Goal: Task Accomplishment & Management: Manage account settings

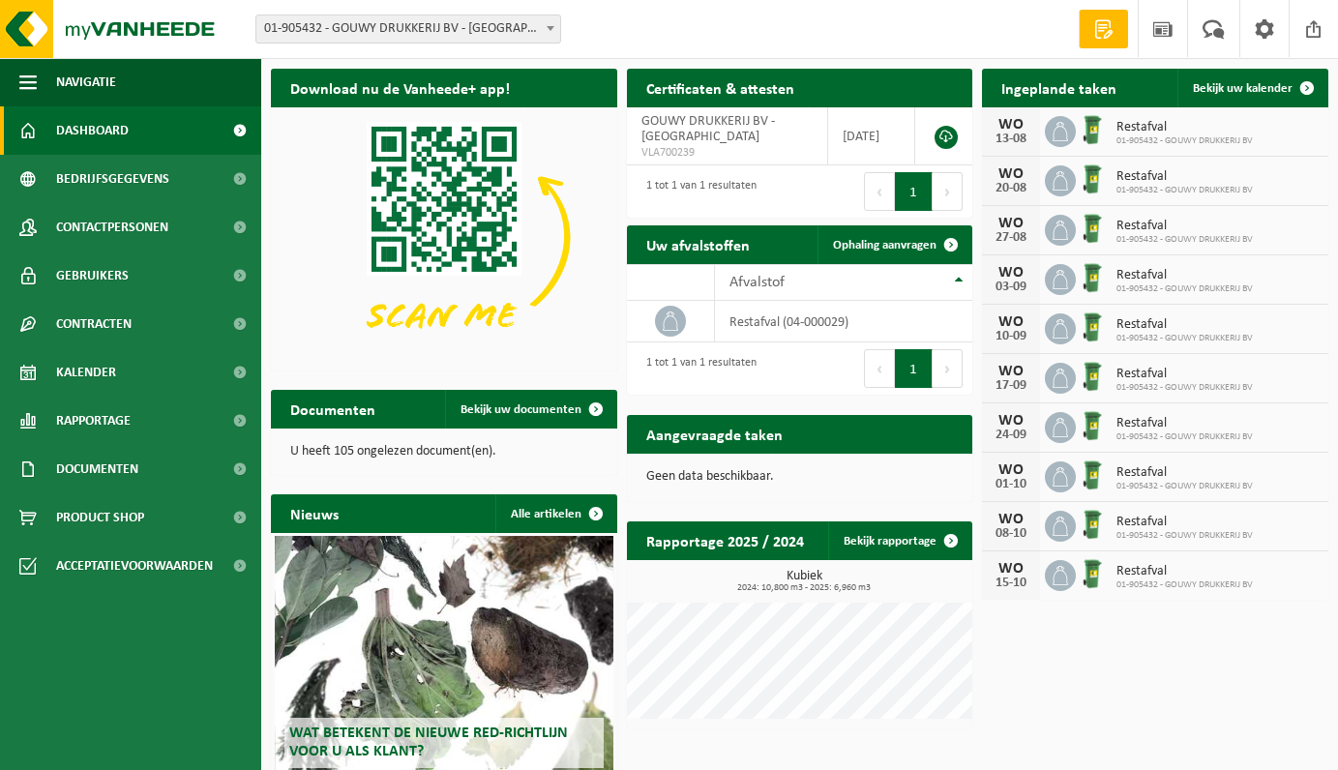
click at [1011, 279] on div "[DATE]" at bounding box center [1011, 279] width 58 height 48
click at [1063, 280] on icon at bounding box center [1059, 279] width 19 height 19
click at [1142, 280] on span "Restafval" at bounding box center [1184, 275] width 136 height 15
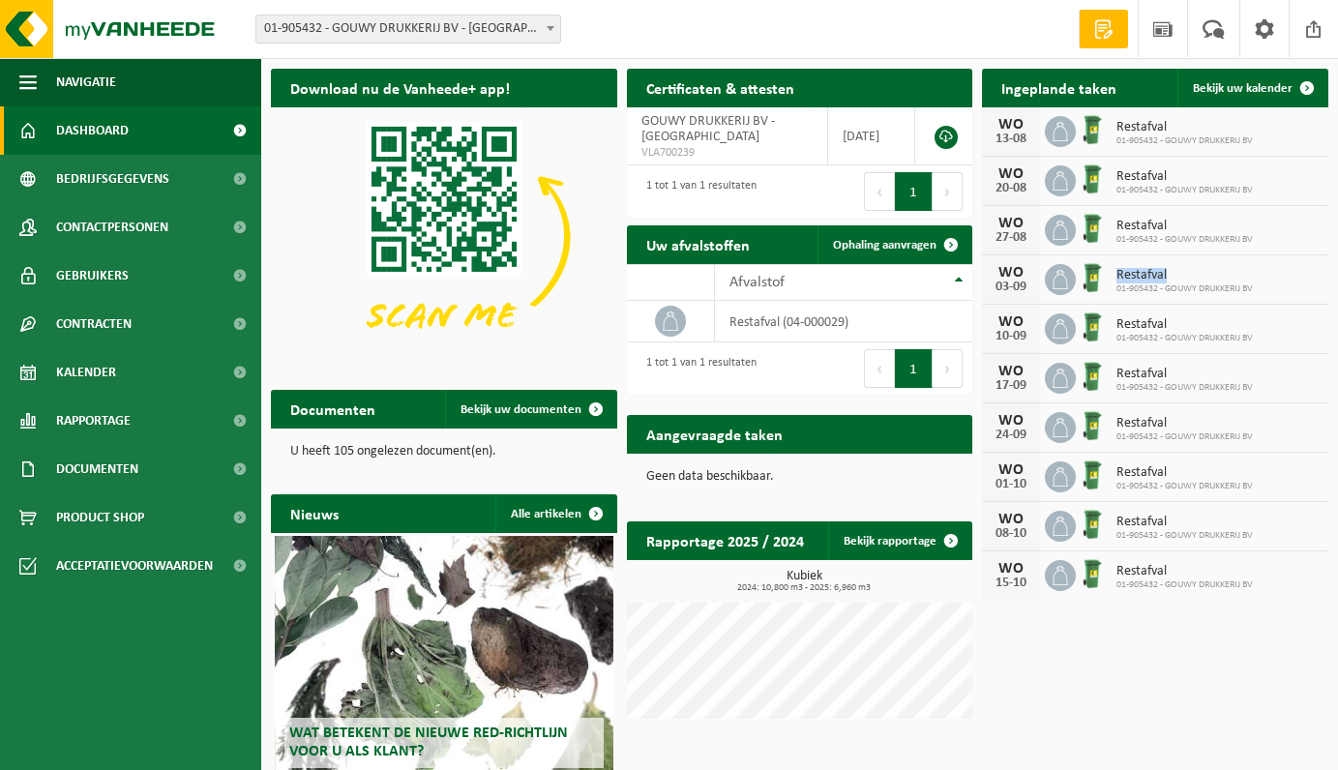
click at [1142, 280] on span "Restafval" at bounding box center [1184, 275] width 136 height 15
click at [1225, 87] on span "Bekijk uw kalender" at bounding box center [1243, 88] width 100 height 13
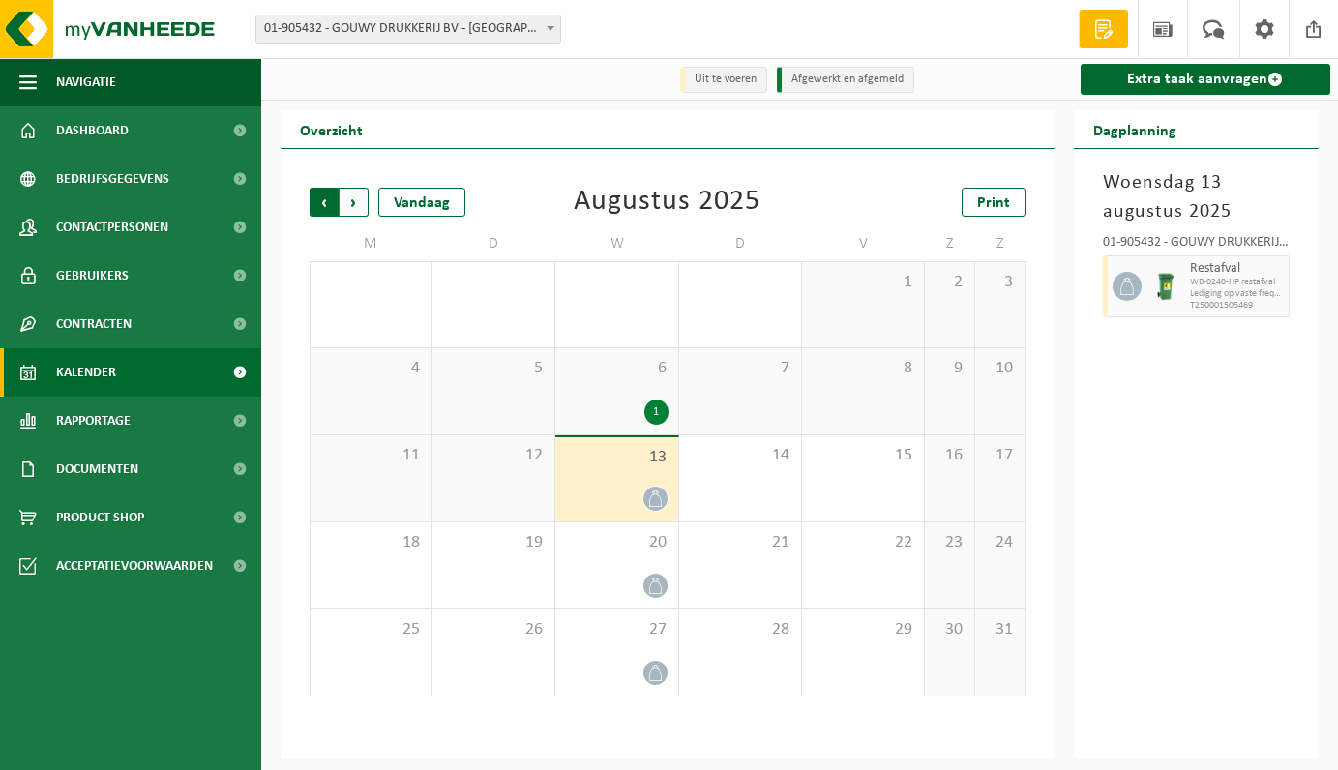
click at [356, 203] on span "Volgende" at bounding box center [353, 202] width 29 height 29
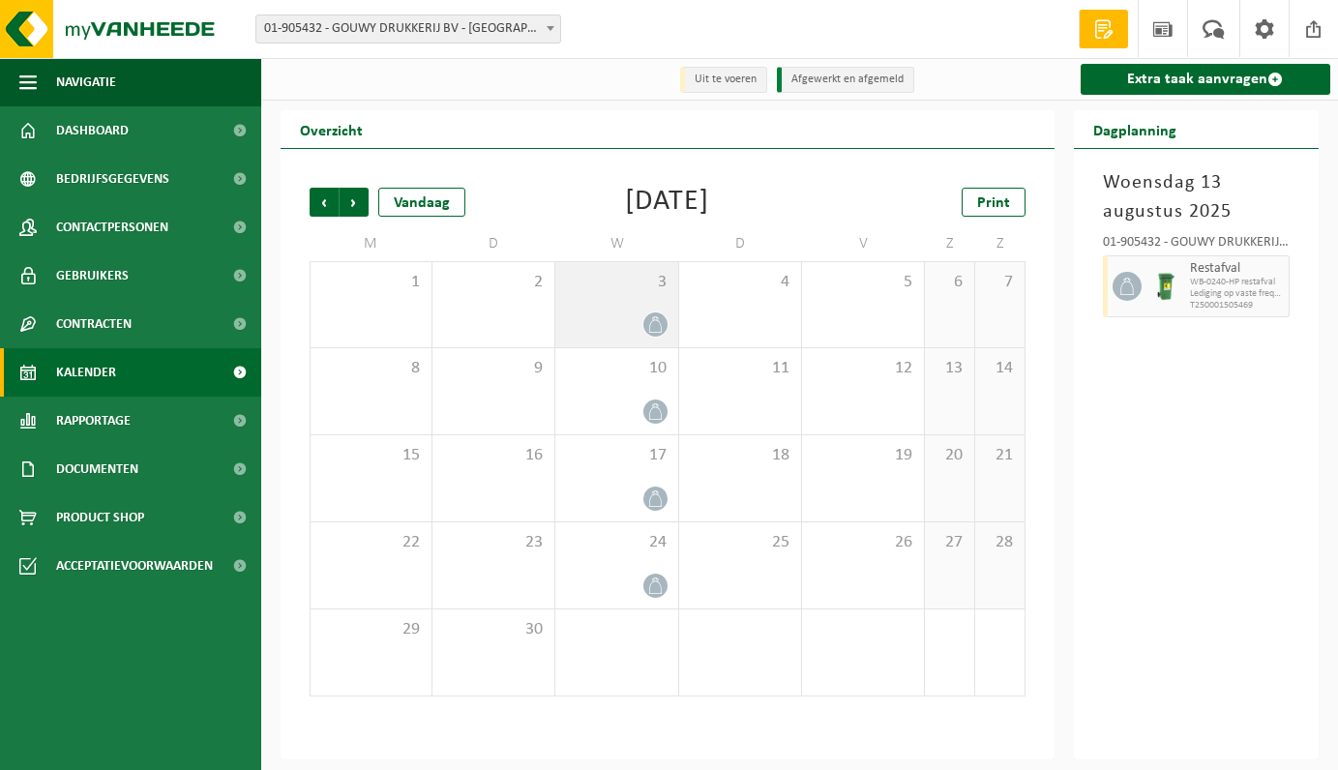
click at [628, 308] on div "3" at bounding box center [616, 304] width 122 height 85
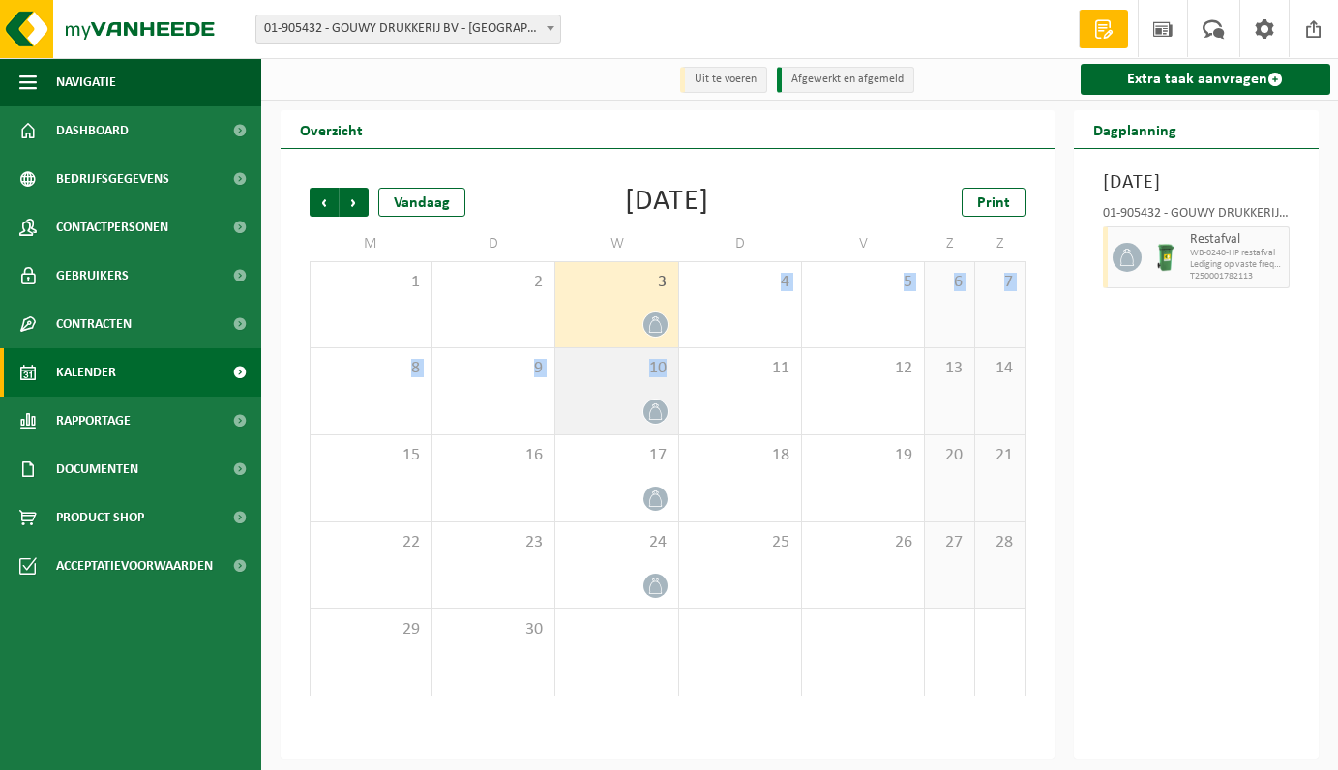
click at [613, 381] on div "10" at bounding box center [616, 391] width 122 height 86
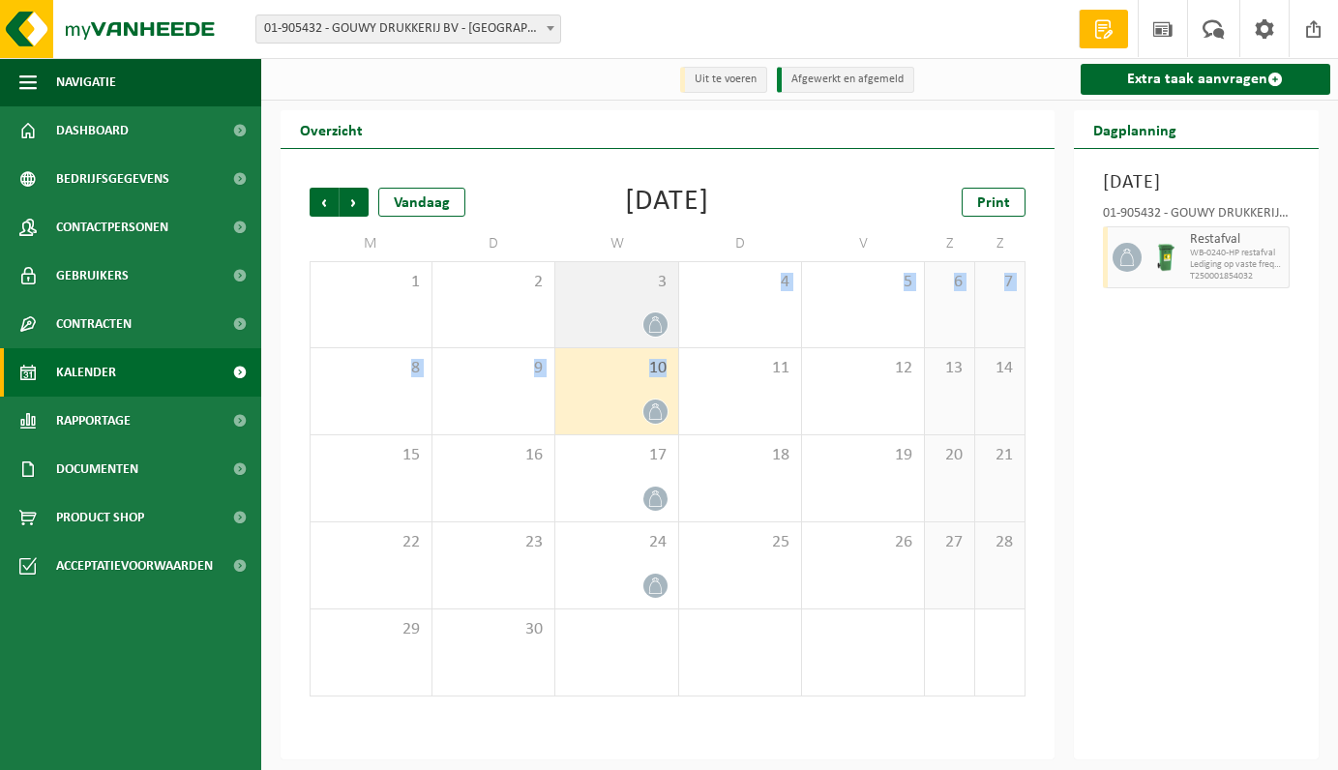
click at [606, 308] on div "3" at bounding box center [616, 304] width 122 height 85
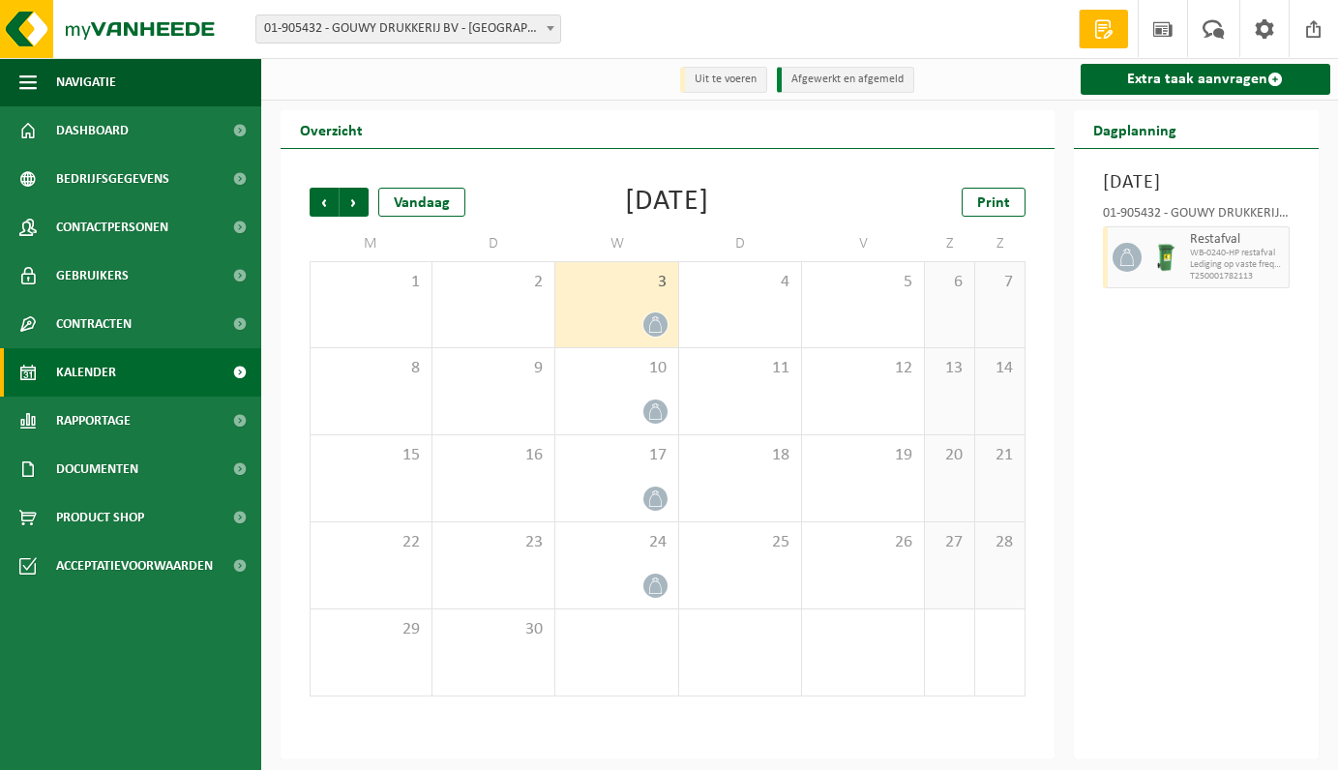
click at [1139, 448] on div "[DATE] 01-905432 - GOUWY DRUKKERIJ BV - OOSTENDE Restafval WB-0240-HP restafval…" at bounding box center [1196, 454] width 245 height 610
click at [639, 300] on div "3" at bounding box center [616, 304] width 122 height 85
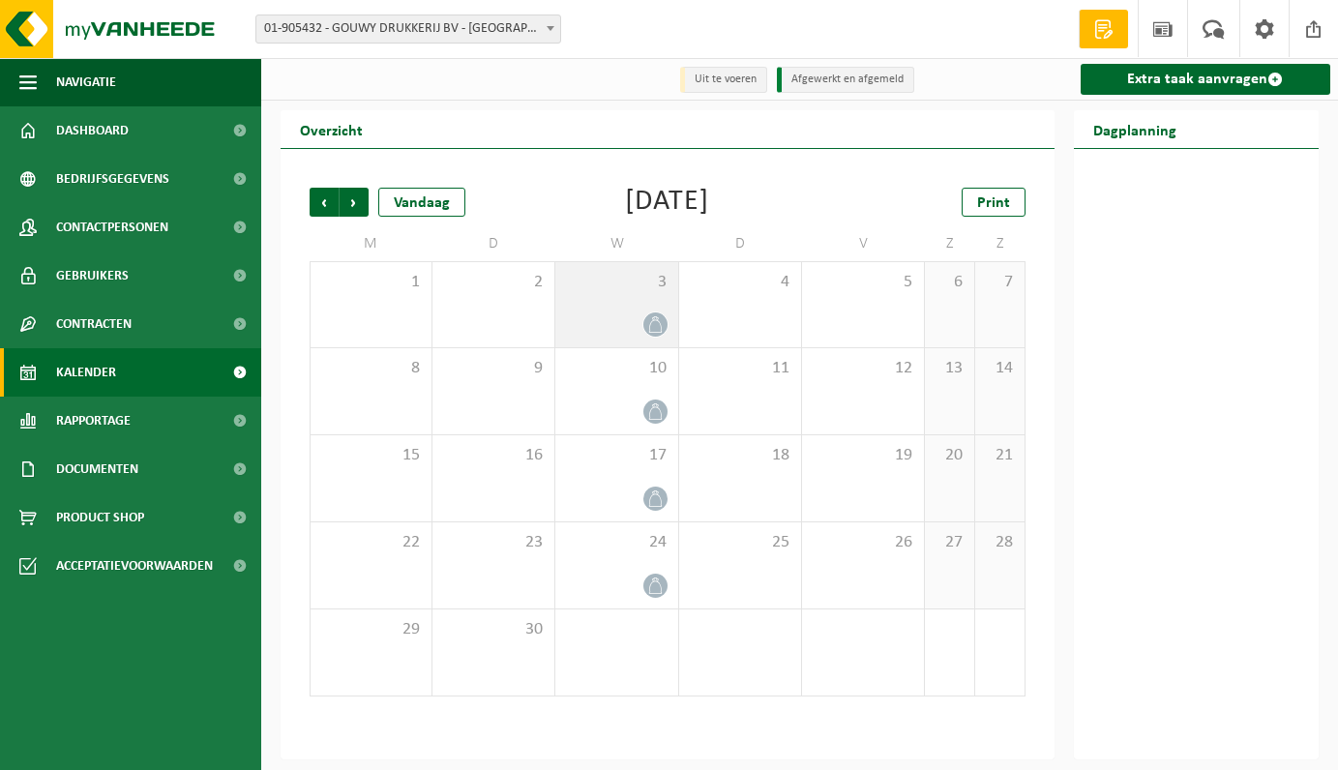
click at [639, 300] on div "3" at bounding box center [616, 304] width 122 height 85
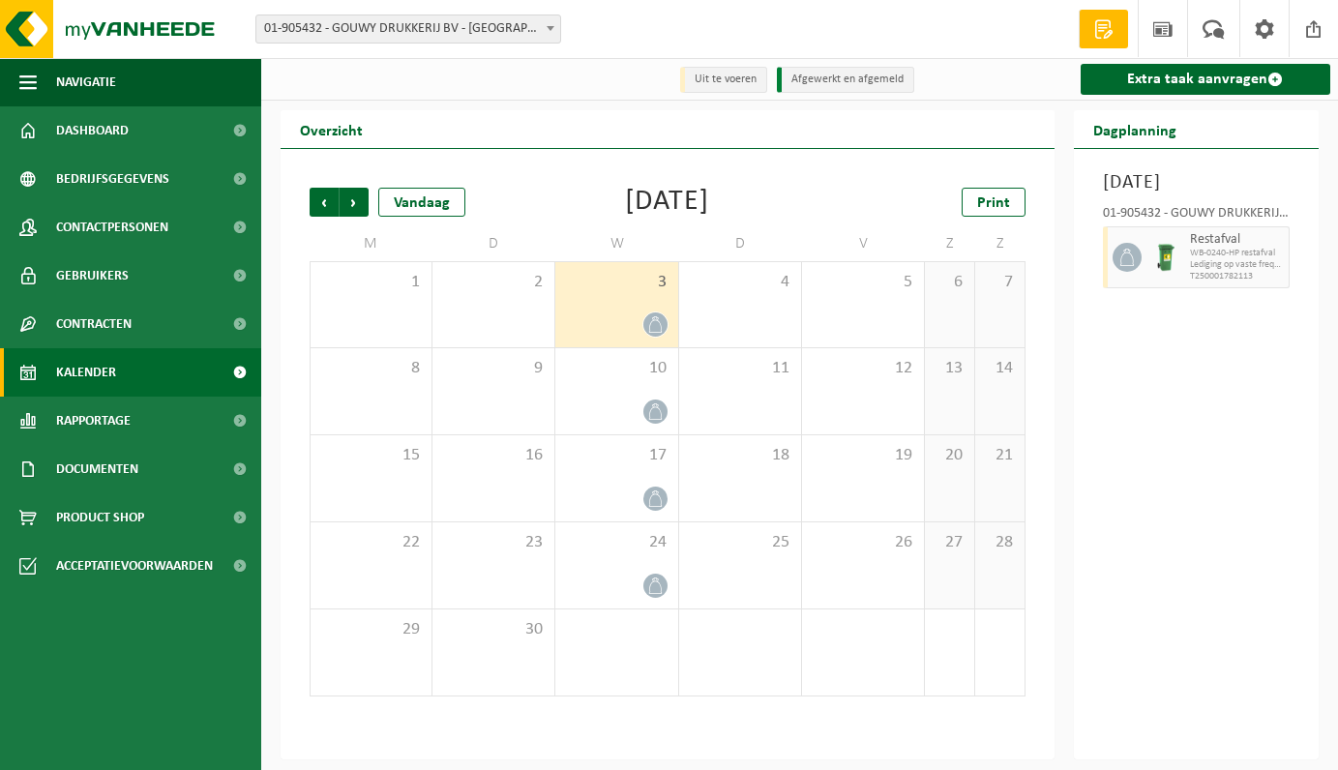
click at [653, 322] on icon at bounding box center [655, 324] width 16 height 16
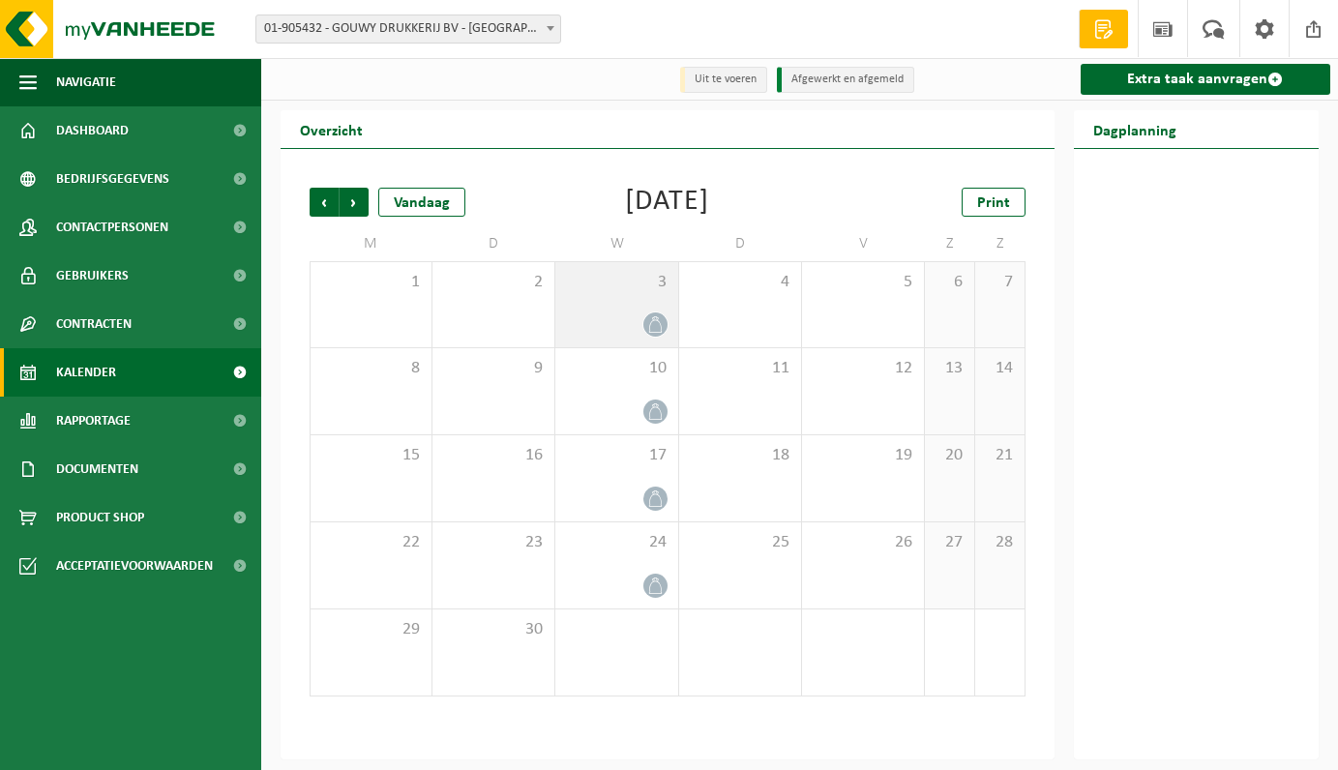
click at [655, 323] on icon at bounding box center [655, 324] width 16 height 16
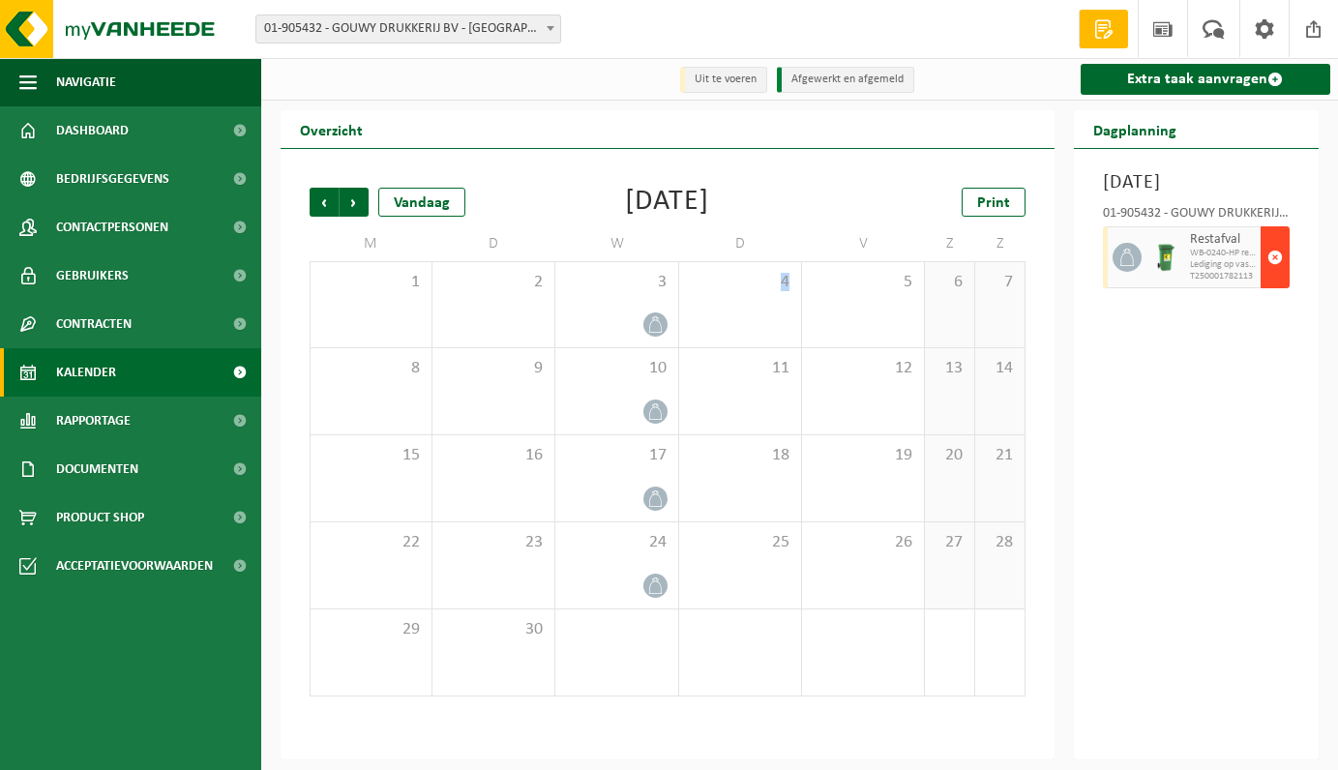
click at [1278, 277] on span "button" at bounding box center [1274, 257] width 15 height 39
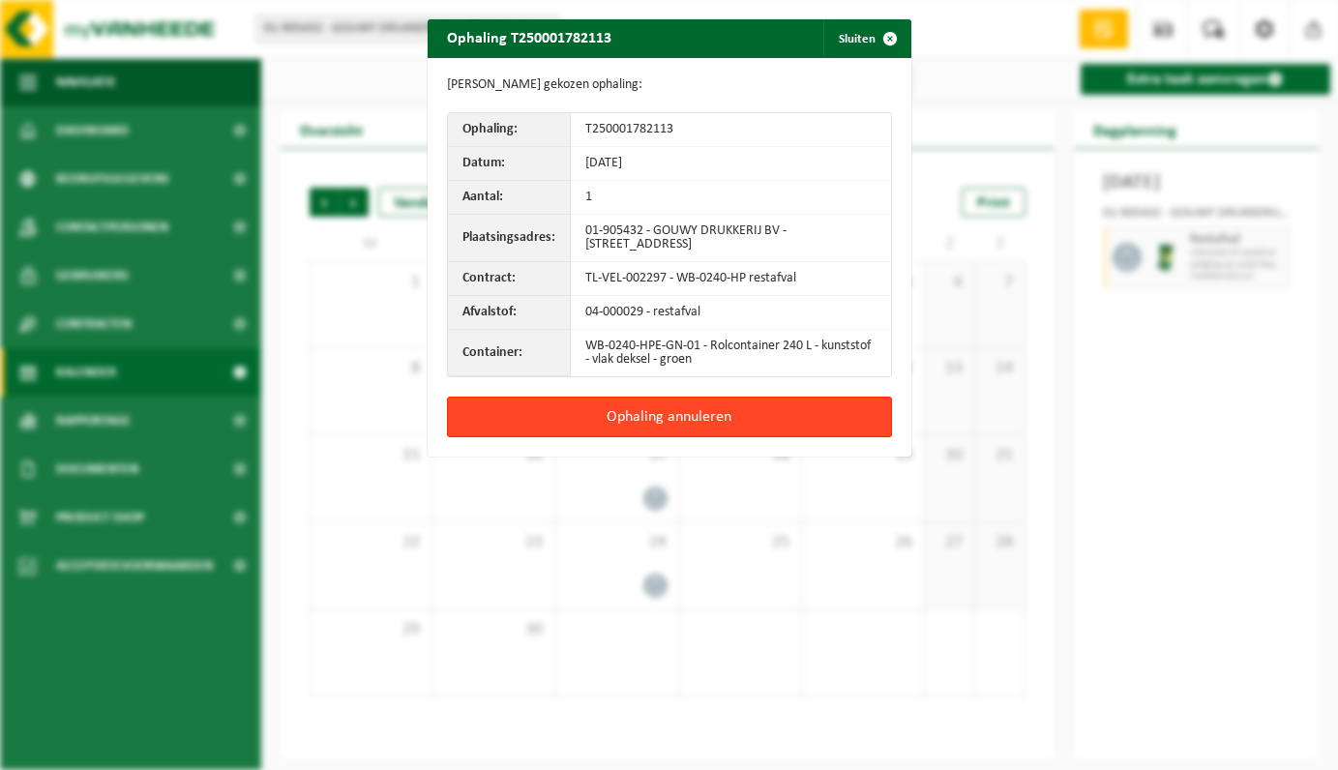
click at [687, 412] on button "Ophaling annuleren" at bounding box center [669, 417] width 445 height 41
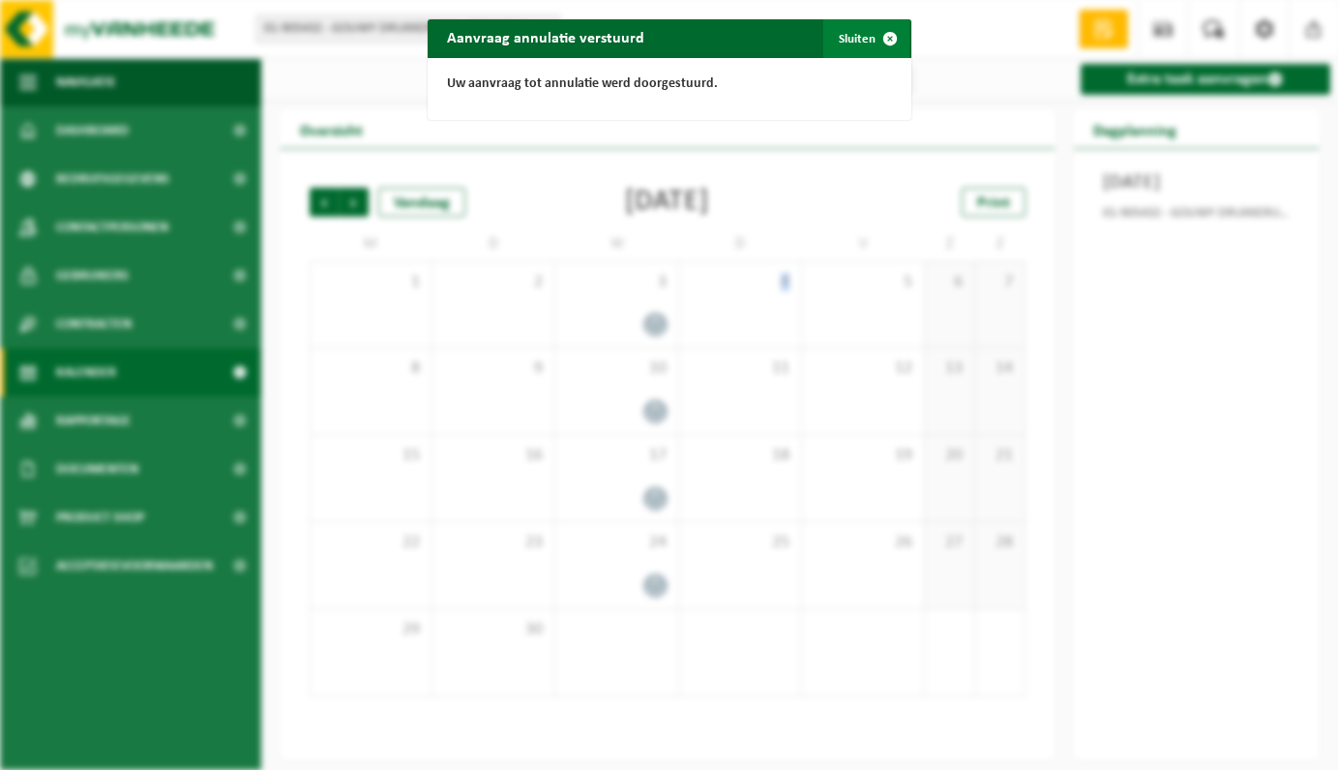
click at [864, 40] on button "Sluiten" at bounding box center [866, 38] width 86 height 39
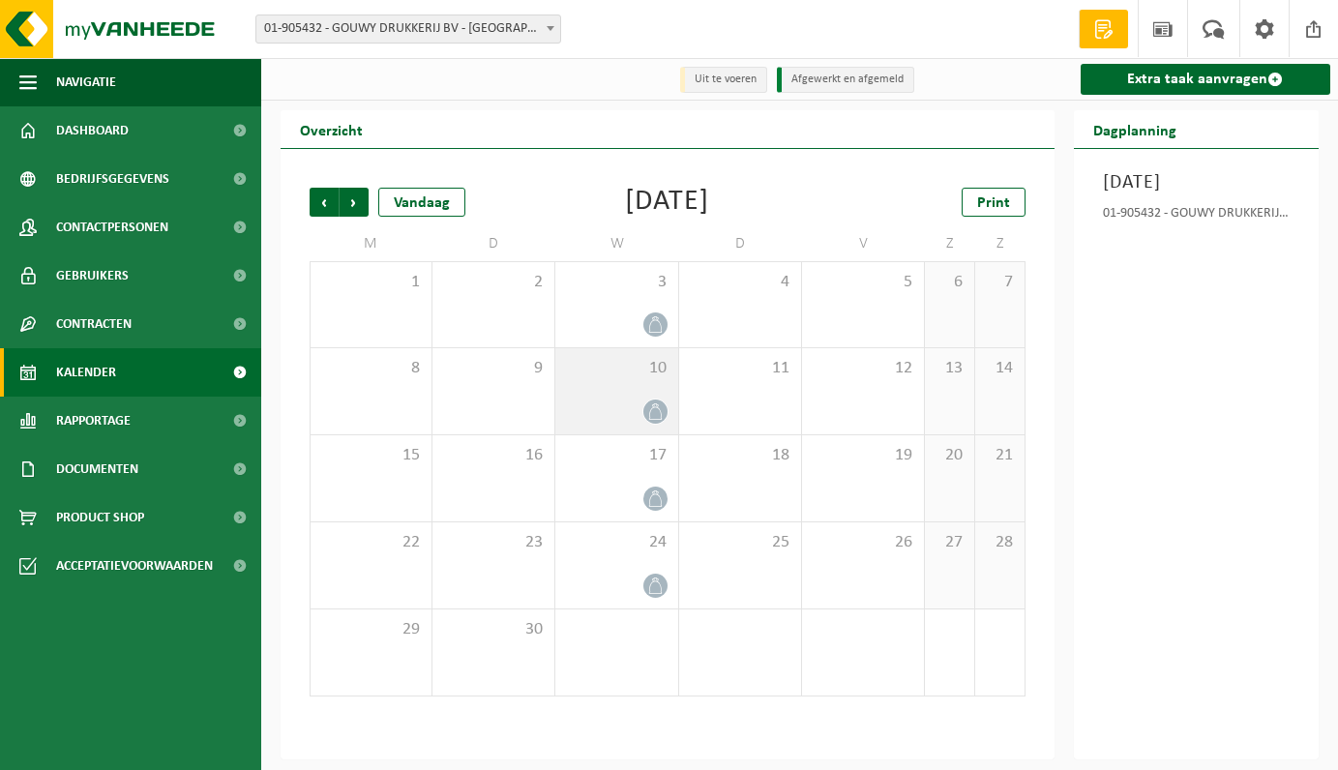
click at [657, 413] on icon at bounding box center [655, 411] width 16 height 16
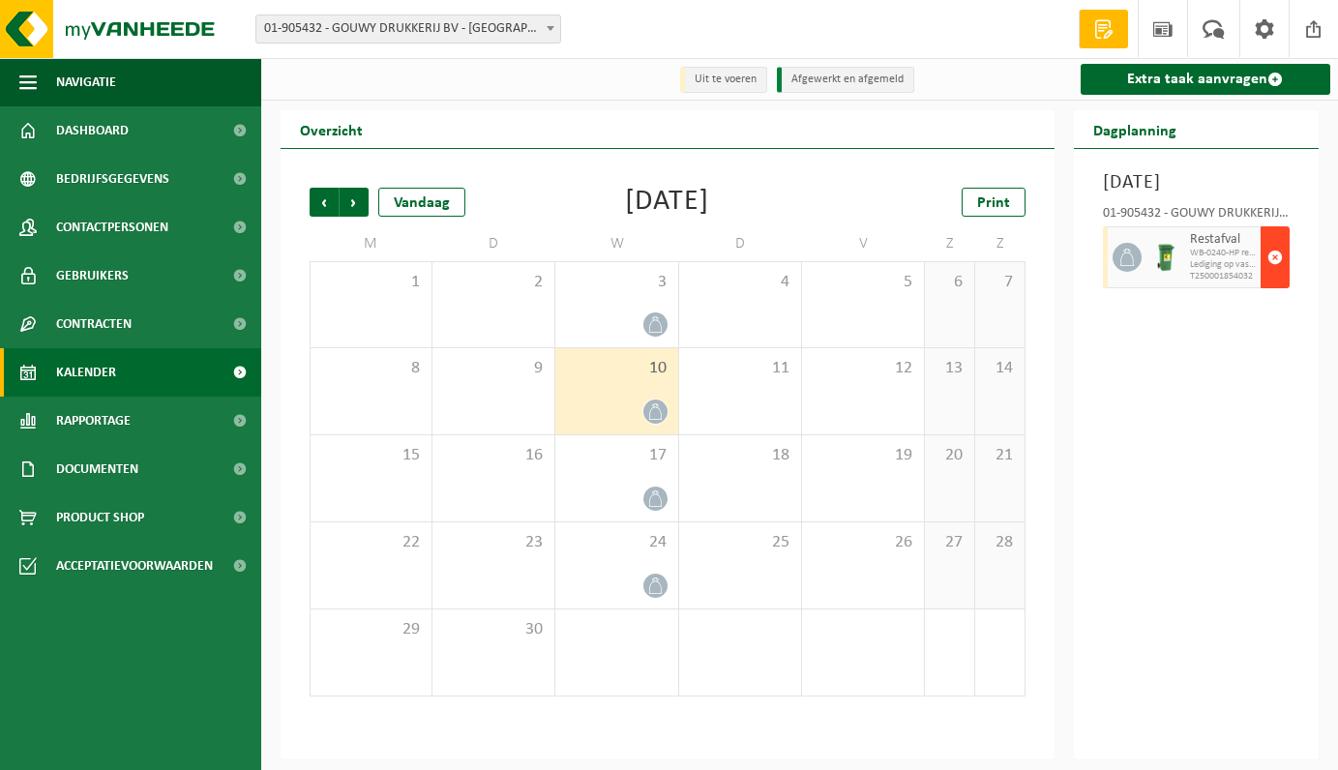
click at [1275, 277] on span "button" at bounding box center [1274, 257] width 15 height 39
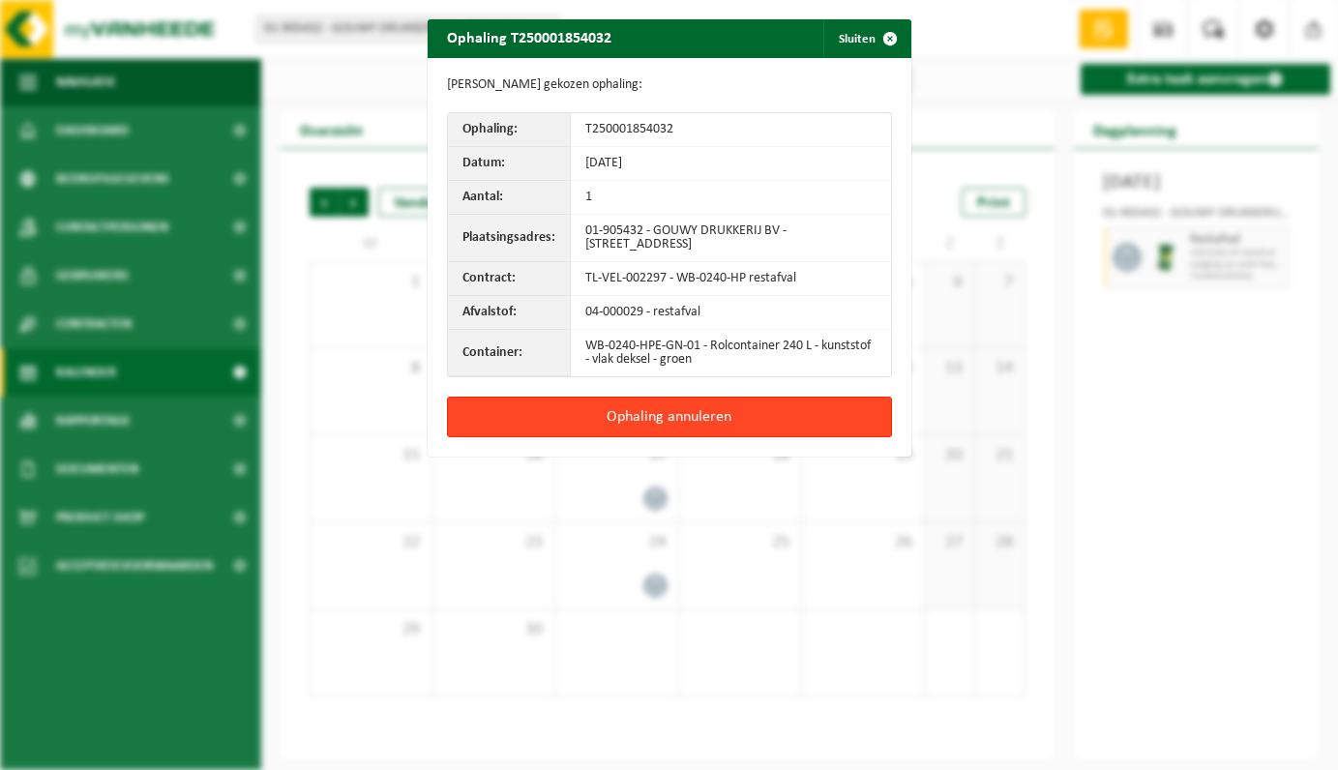
click at [707, 411] on button "Ophaling annuleren" at bounding box center [669, 417] width 445 height 41
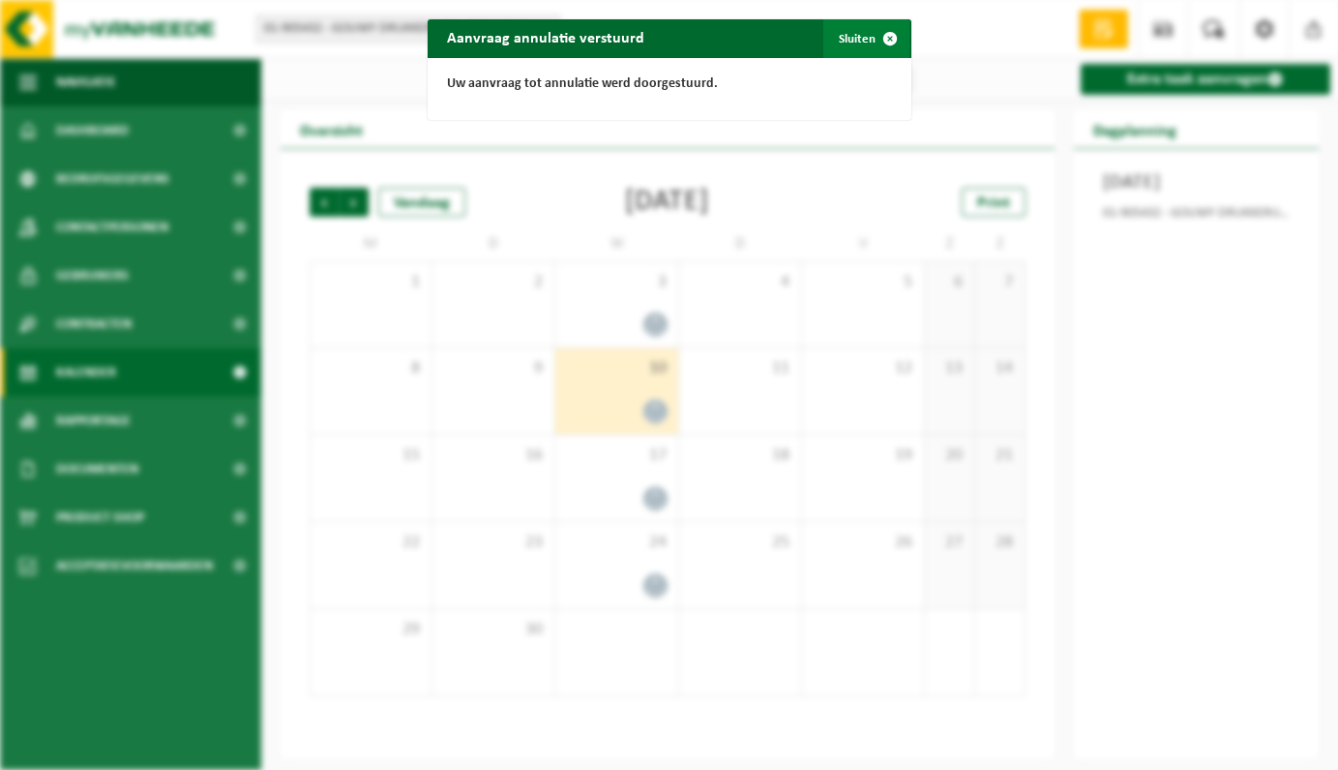
click at [889, 42] on span "button" at bounding box center [889, 38] width 39 height 39
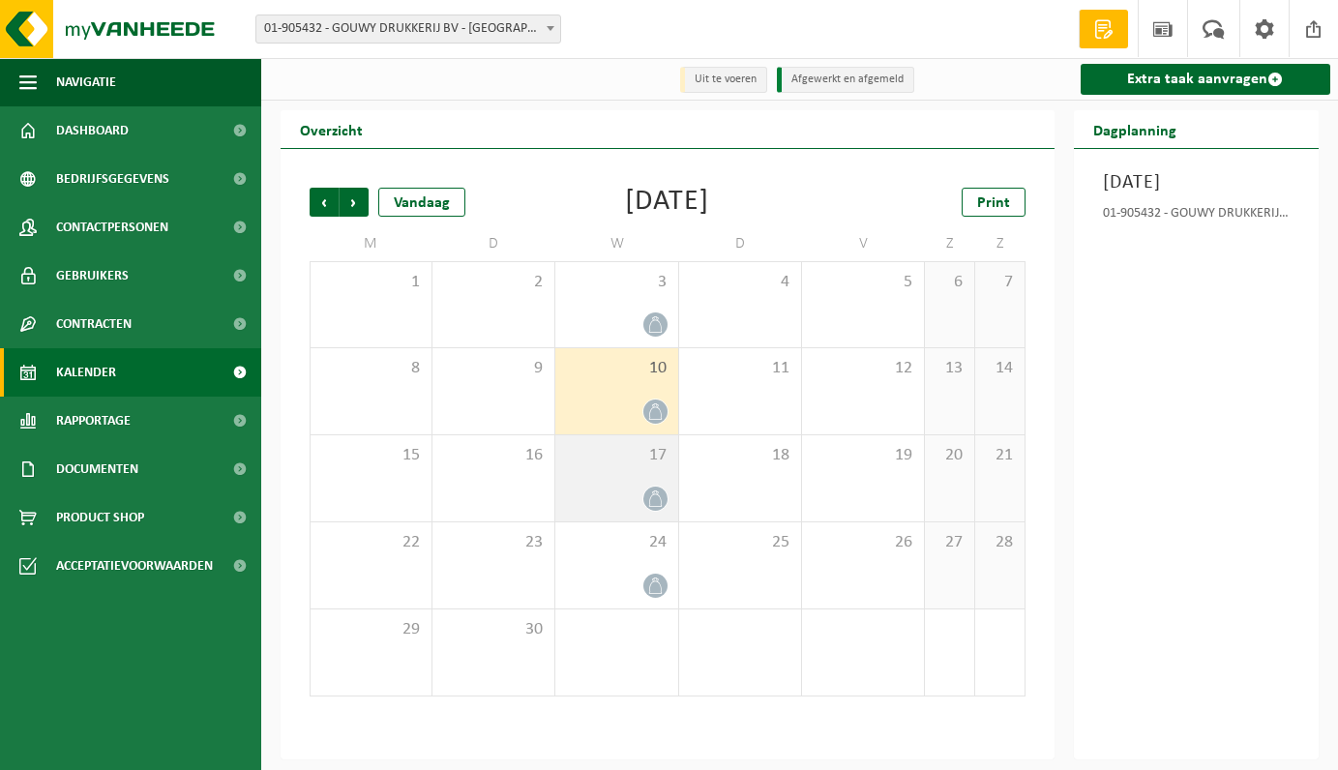
click at [654, 499] on icon at bounding box center [655, 498] width 16 height 16
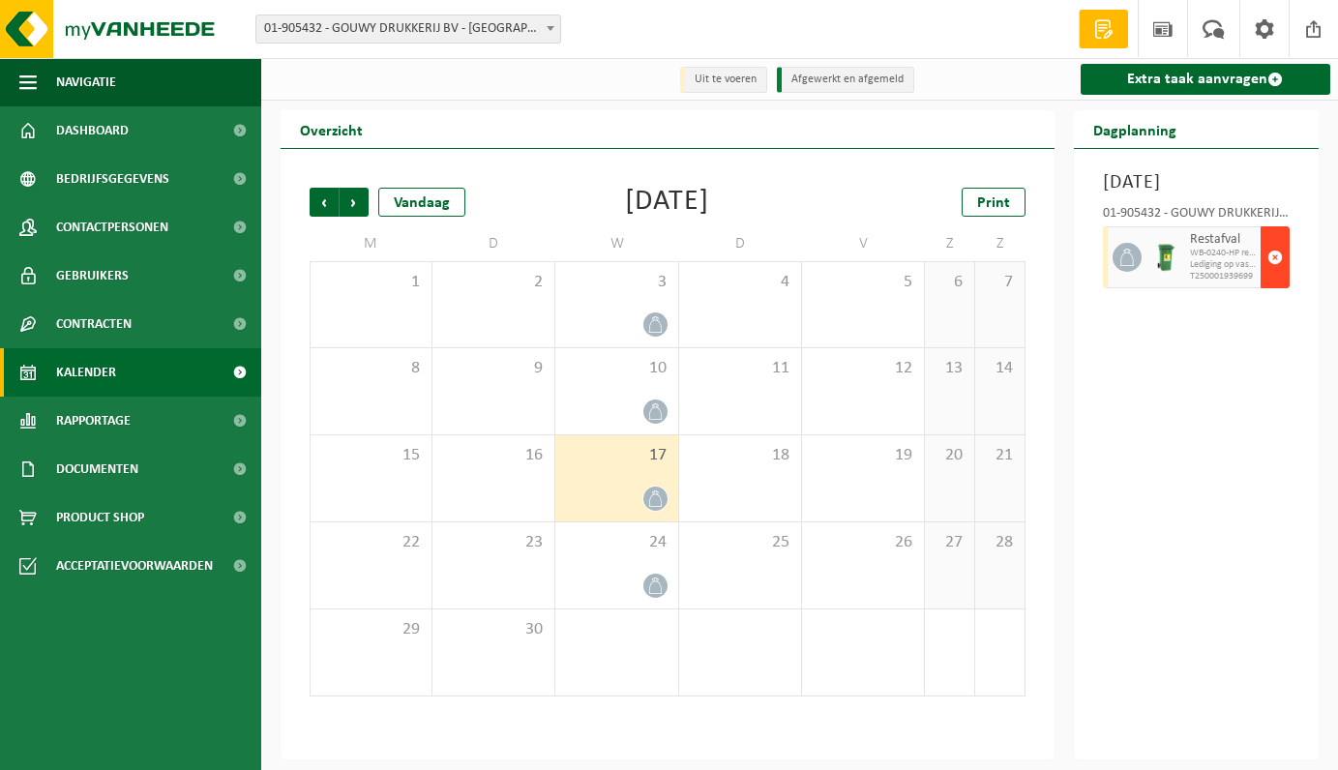
click at [1275, 277] on span "button" at bounding box center [1274, 257] width 15 height 39
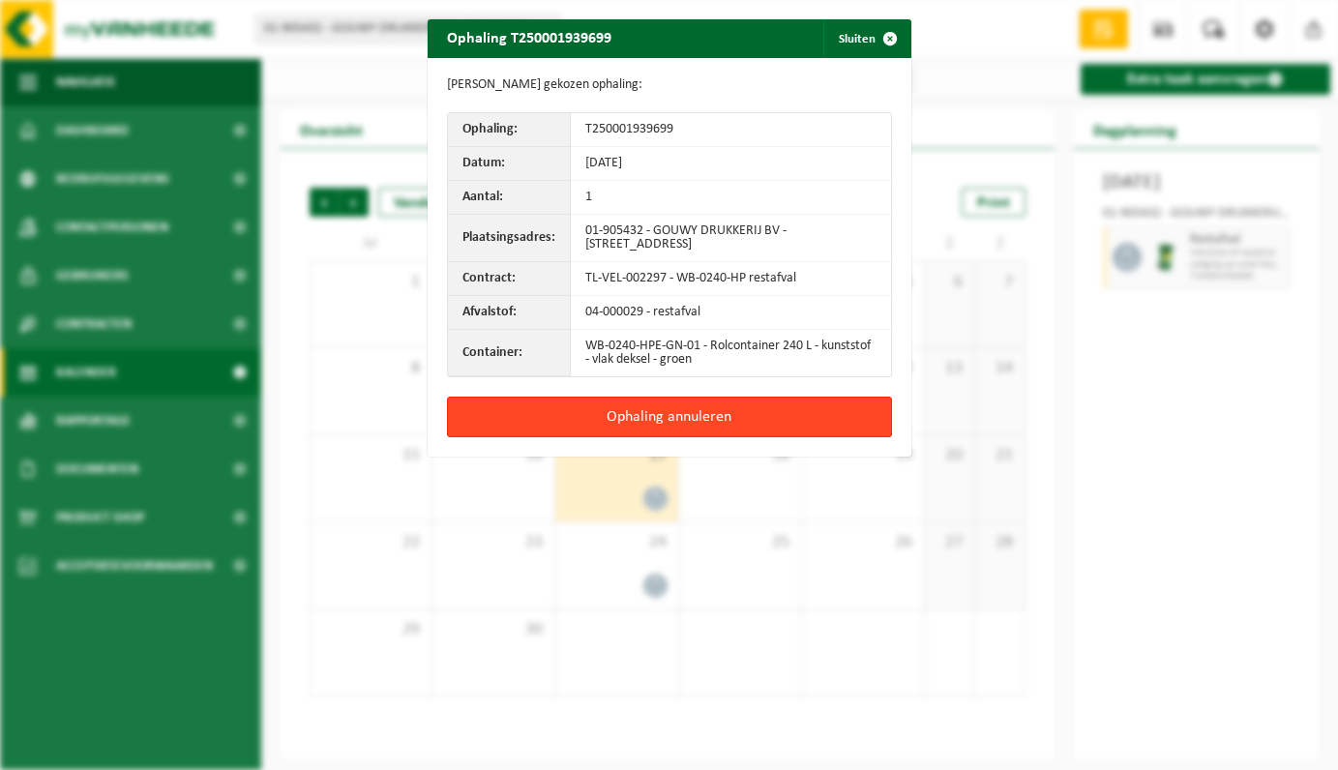
click at [688, 419] on button "Ophaling annuleren" at bounding box center [669, 417] width 445 height 41
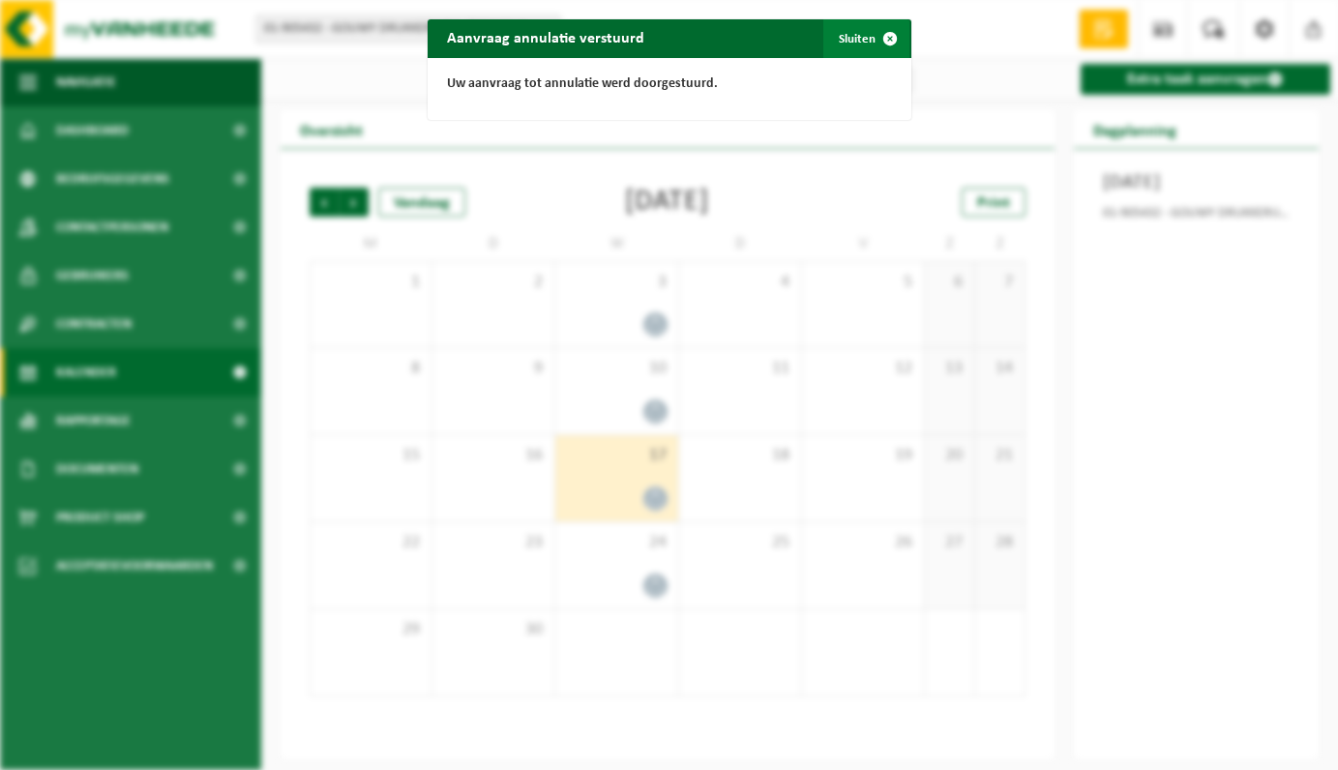
click at [892, 42] on span "button" at bounding box center [889, 38] width 39 height 39
